Goal: Browse casually: Explore the website without a specific task or goal

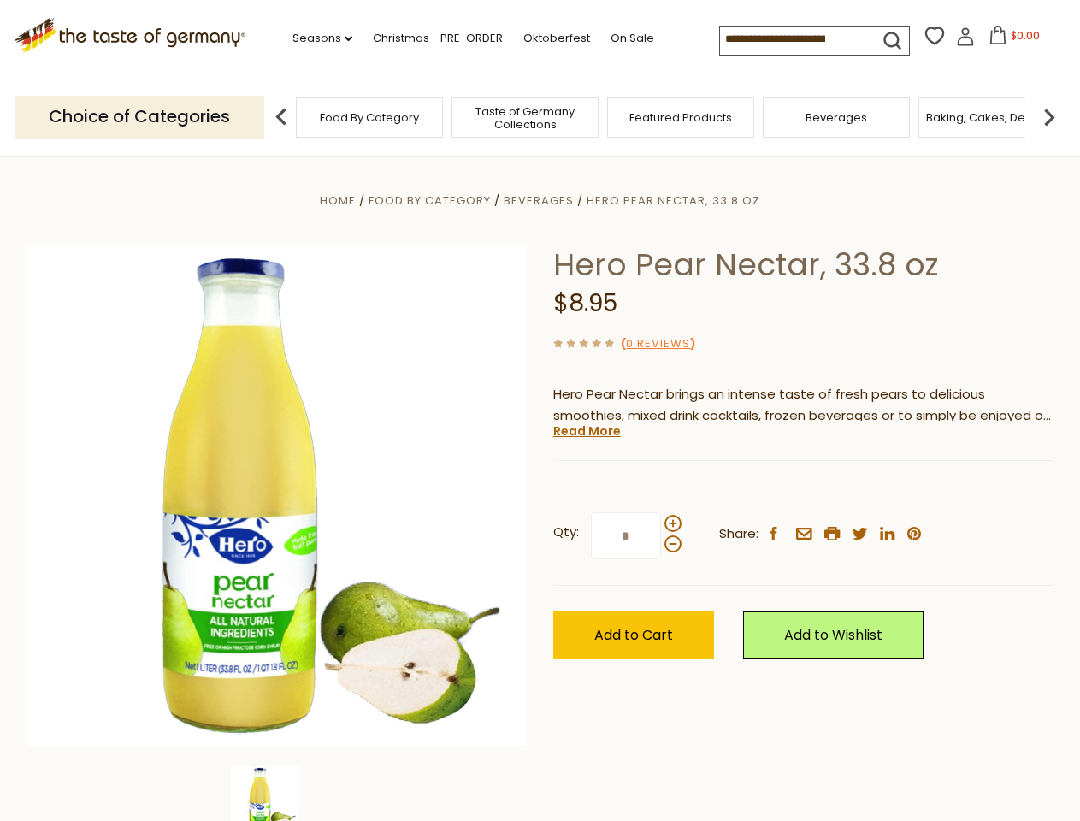
click at [539, 410] on div "Home Food By Category [GEOGRAPHIC_DATA] Hero Pear Nectar, 33.8 oz Hero Pear Nec…" at bounding box center [540, 519] width 1051 height 658
click at [315, 38] on link "Seasons dropdown_arrow" at bounding box center [322, 38] width 60 height 19
click at [793, 39] on input at bounding box center [792, 39] width 144 height 24
click at [1010, 40] on span "$0.00" at bounding box center [1024, 35] width 29 height 15
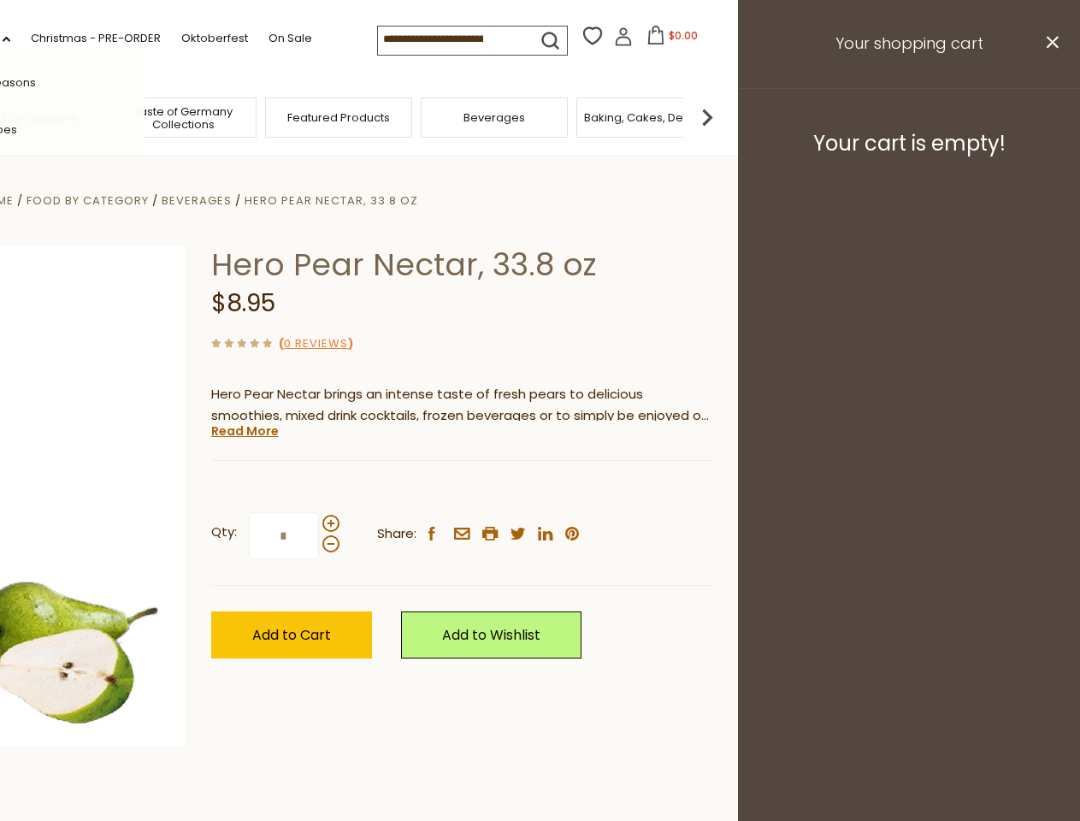
click at [144, 116] on div "All Seasons Recipes Game Day [DATE] [DATE] [DATE][PERSON_NAME] [DATE] Springfes…" at bounding box center [47, 410] width 194 height 725
click at [724, 116] on img at bounding box center [707, 117] width 34 height 34
click at [539, 488] on div "Qty: * Share: facebook email printer twitter linkedin pinterest" at bounding box center [461, 535] width 500 height 99
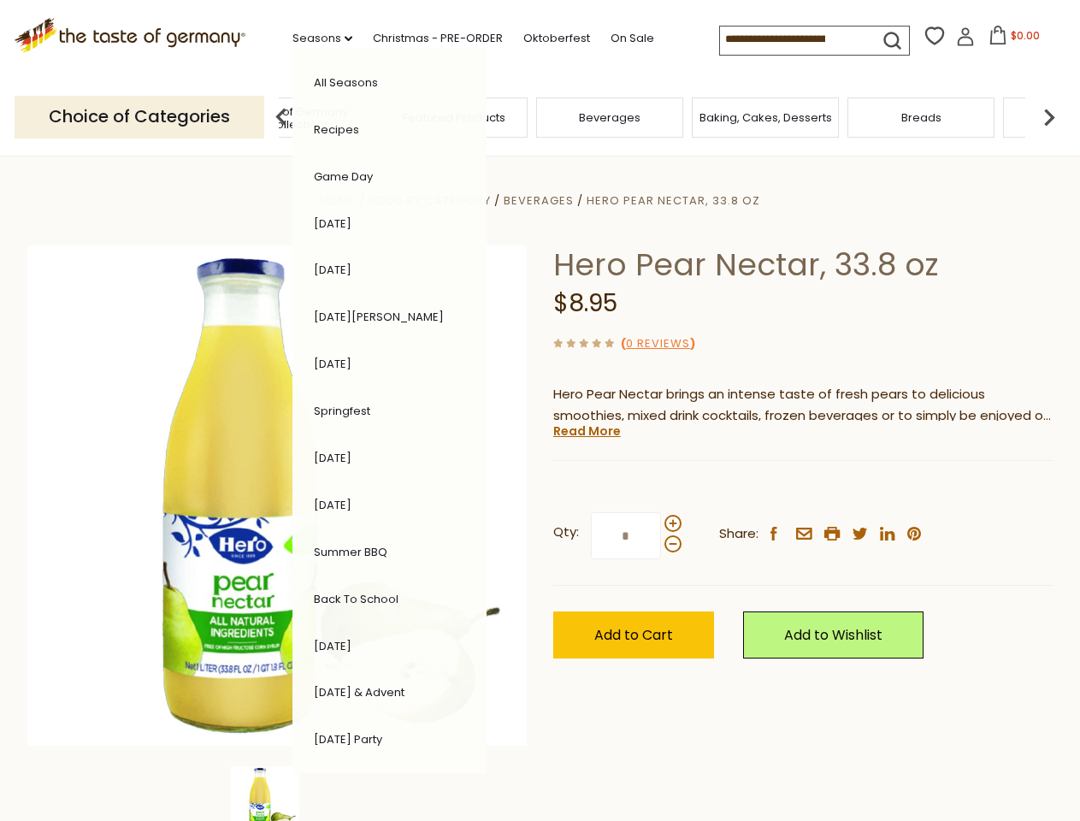
click at [277, 793] on div "Home Food By Category [GEOGRAPHIC_DATA] Hero Pear Nectar, 33.8 oz Hero Pear Nec…" at bounding box center [540, 519] width 1051 height 658
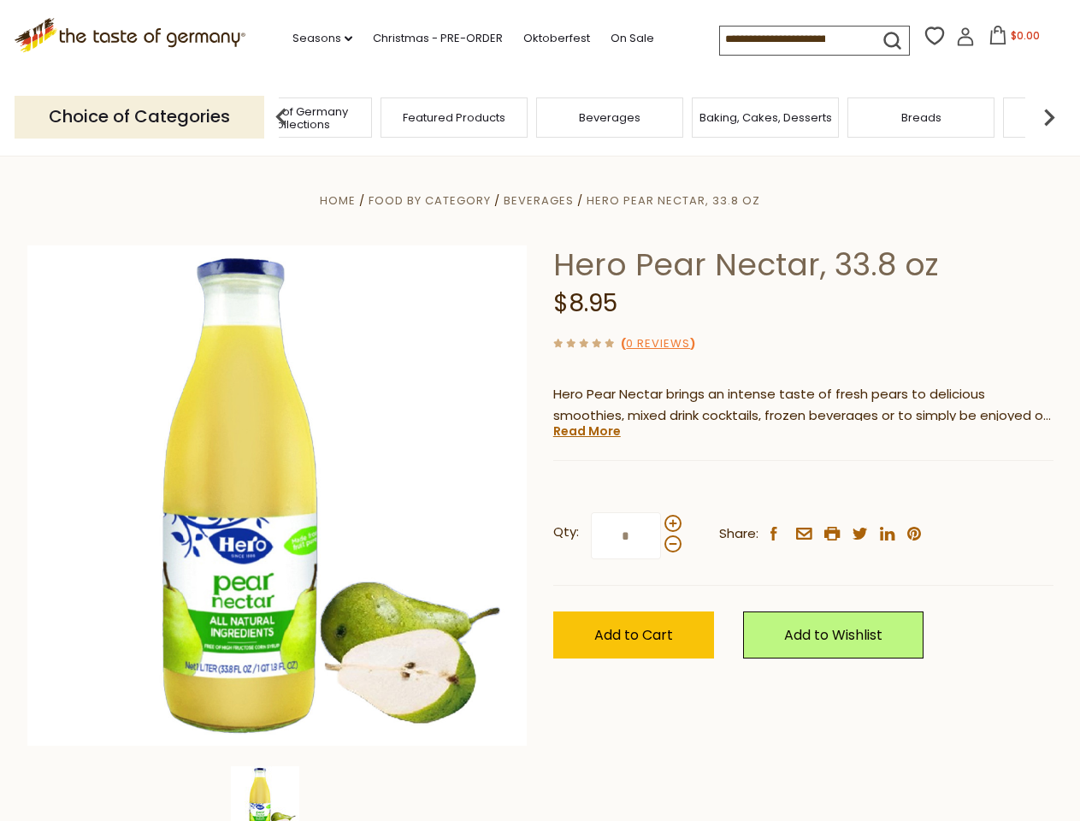
click at [277, 793] on img at bounding box center [265, 800] width 68 height 68
click at [586, 431] on link "Read More" at bounding box center [587, 430] width 68 height 17
